Goal: Navigation & Orientation: Find specific page/section

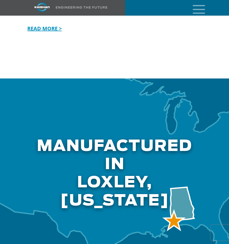
scroll to position [1698, 0]
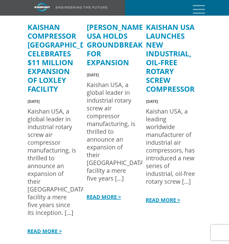
click at [196, 8] on icon "mobile menu" at bounding box center [199, 9] width 17 height 16
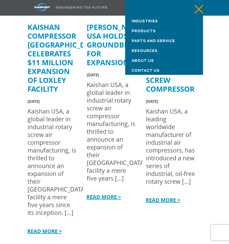
click at [144, 30] on span "Products" at bounding box center [144, 31] width 24 height 3
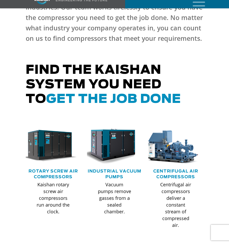
scroll to position [208, 0]
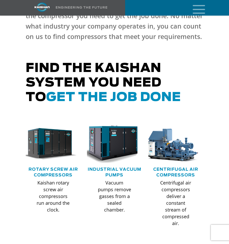
click at [110, 138] on img at bounding box center [110, 144] width 61 height 41
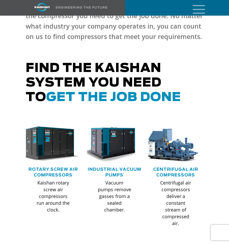
click at [49, 140] on img at bounding box center [49, 144] width 61 height 41
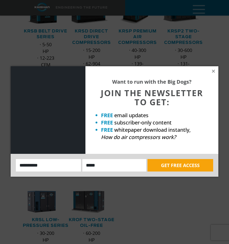
scroll to position [104, 0]
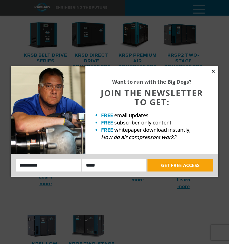
click at [214, 70] on icon at bounding box center [213, 71] width 5 height 5
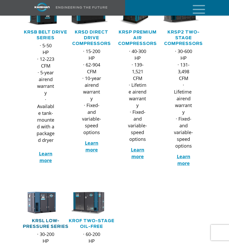
scroll to position [78, 0]
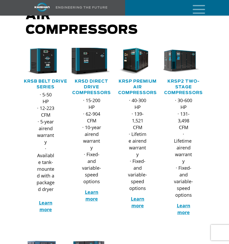
click at [90, 57] on img at bounding box center [88, 61] width 44 height 29
